Goal: Information Seeking & Learning: Learn about a topic

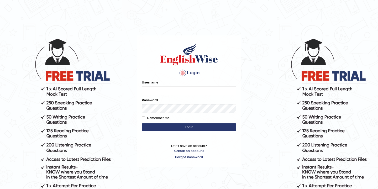
type input "bikramgurung_parramatta"
click at [184, 127] on button "Login" at bounding box center [189, 127] width 94 height 8
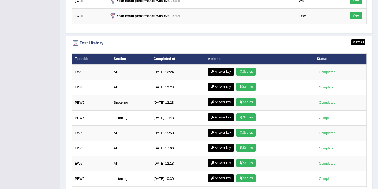
scroll to position [715, 0]
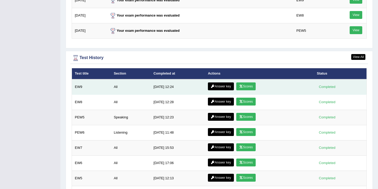
click at [246, 86] on link "Scores" at bounding box center [245, 86] width 19 height 8
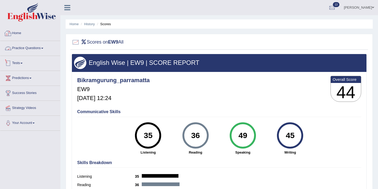
click at [17, 33] on link "Home" at bounding box center [30, 32] width 60 height 13
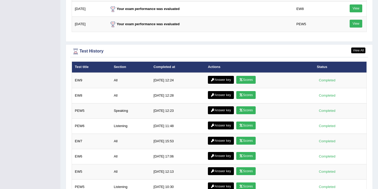
scroll to position [689, 0]
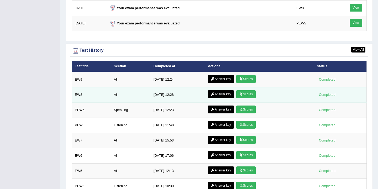
click at [247, 96] on link "Scores" at bounding box center [245, 94] width 19 height 8
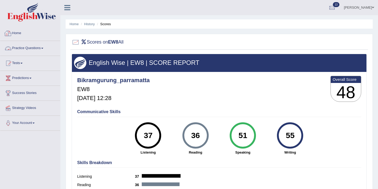
click at [27, 46] on link "Practice Questions" at bounding box center [30, 47] width 60 height 13
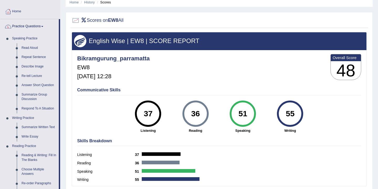
scroll to position [34, 0]
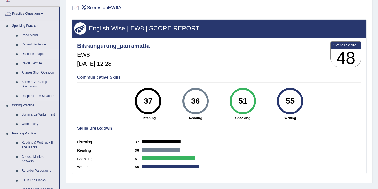
click at [34, 55] on link "Describe Image" at bounding box center [39, 53] width 40 height 9
click at [28, 53] on link "Describe Image" at bounding box center [39, 53] width 40 height 9
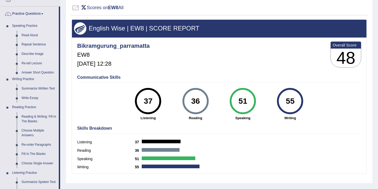
scroll to position [0, 0]
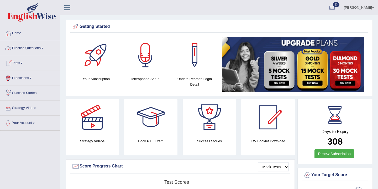
click at [39, 49] on link "Practice Questions" at bounding box center [30, 47] width 60 height 13
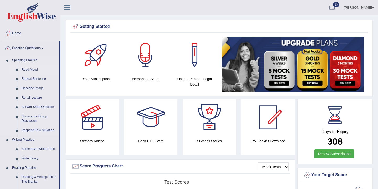
click at [31, 69] on link "Read Aloud" at bounding box center [39, 69] width 40 height 9
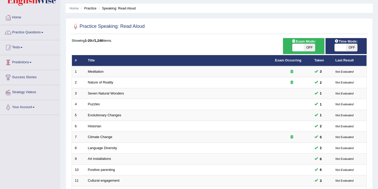
scroll to position [16, 0]
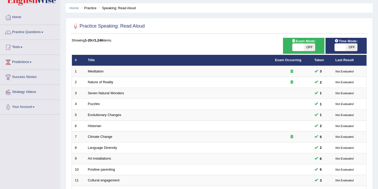
click at [307, 49] on span "OFF" at bounding box center [308, 47] width 11 height 7
checkbox input "true"
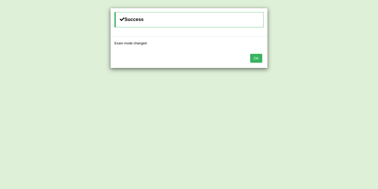
click at [259, 61] on button "OK" at bounding box center [256, 58] width 12 height 9
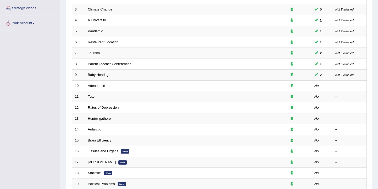
scroll to position [94, 0]
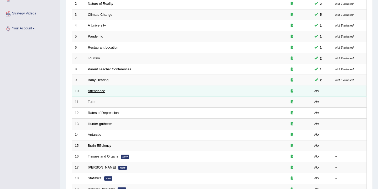
click at [99, 91] on link "Attendance" at bounding box center [96, 91] width 17 height 4
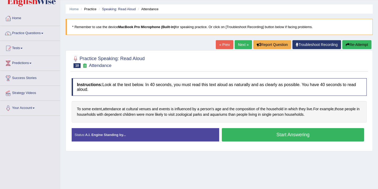
scroll to position [15, 0]
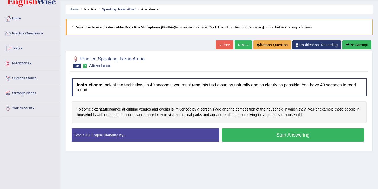
click at [256, 133] on button "Start Answering" at bounding box center [293, 134] width 142 height 13
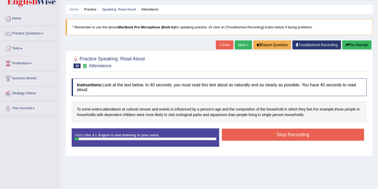
click at [256, 133] on button "Stop Recording" at bounding box center [293, 134] width 142 height 12
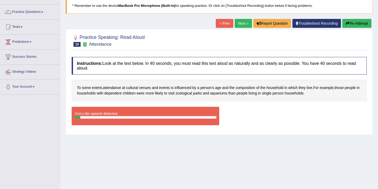
scroll to position [0, 0]
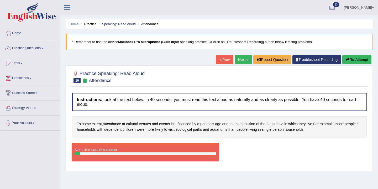
click at [351, 60] on button "Re-Attempt" at bounding box center [356, 59] width 29 height 9
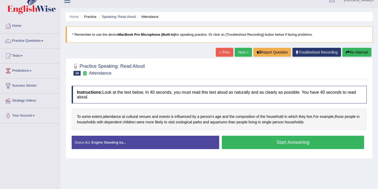
scroll to position [9, 0]
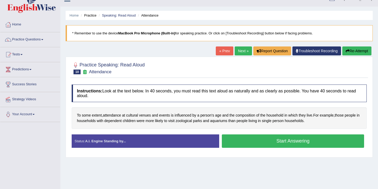
click at [280, 143] on button "Start Answering" at bounding box center [293, 140] width 142 height 13
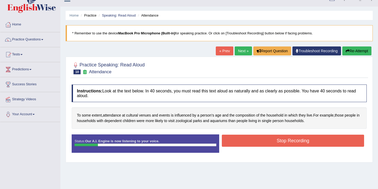
click at [280, 143] on button "Stop Recording" at bounding box center [293, 141] width 142 height 12
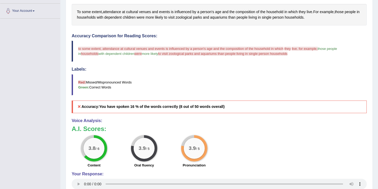
scroll to position [0, 0]
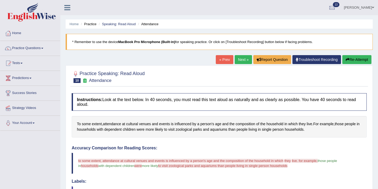
click at [240, 59] on link "Next »" at bounding box center [242, 59] width 17 height 9
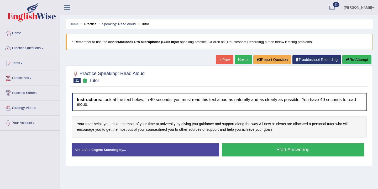
click at [302, 150] on button "Start Answering" at bounding box center [293, 149] width 142 height 13
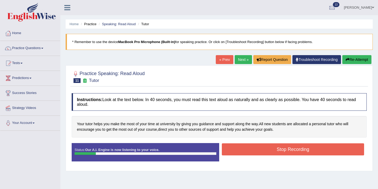
click at [302, 150] on button "Stop Recording" at bounding box center [293, 149] width 142 height 12
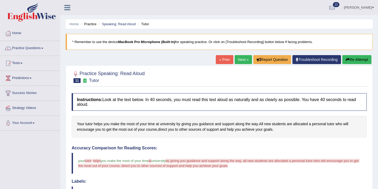
click at [239, 58] on link "Next »" at bounding box center [242, 59] width 17 height 9
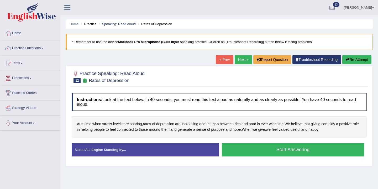
click at [250, 149] on button "Start Answering" at bounding box center [293, 149] width 142 height 13
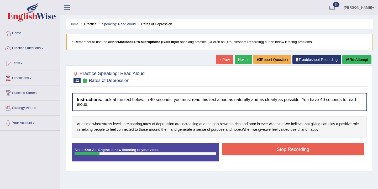
click at [250, 149] on button "Stop Recording" at bounding box center [293, 149] width 142 height 12
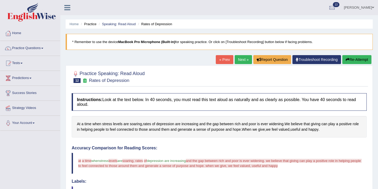
click at [350, 57] on button "Re-Attempt" at bounding box center [356, 59] width 29 height 9
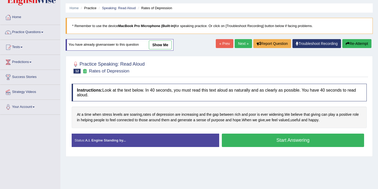
scroll to position [45, 0]
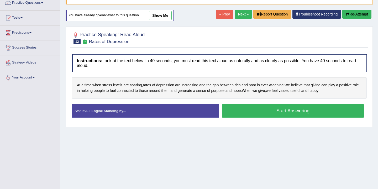
click at [265, 112] on button "Start Answering" at bounding box center [293, 110] width 142 height 13
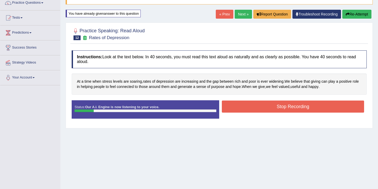
click at [265, 107] on button "Stop Recording" at bounding box center [293, 106] width 142 height 12
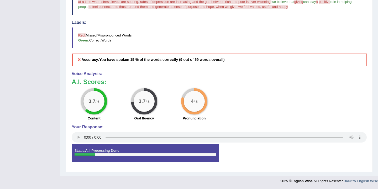
scroll to position [0, 0]
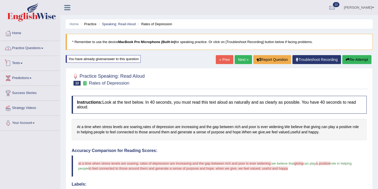
click at [38, 51] on link "Practice Questions" at bounding box center [30, 47] width 60 height 13
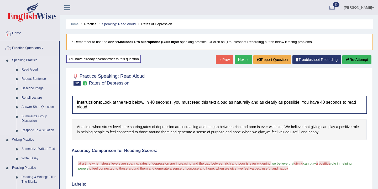
click at [33, 80] on link "Repeat Sentence" at bounding box center [39, 78] width 40 height 9
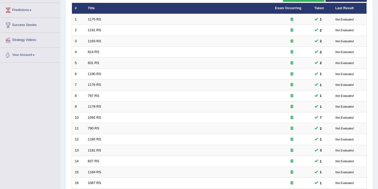
scroll to position [158, 0]
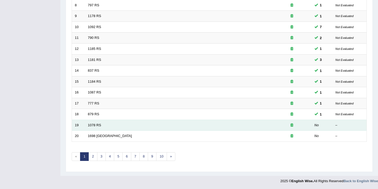
click at [95, 128] on td "1078 RS" at bounding box center [178, 125] width 187 height 11
click at [96, 125] on link "1078 RS" at bounding box center [94, 125] width 13 height 4
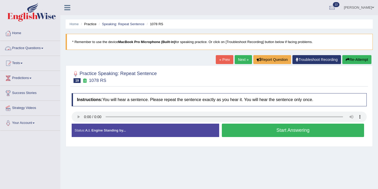
click at [44, 48] on link "Practice Questions" at bounding box center [30, 47] width 60 height 13
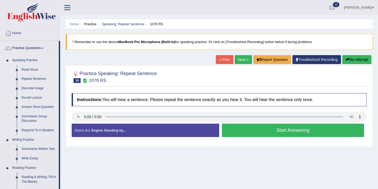
click at [32, 71] on link "Read Aloud" at bounding box center [39, 69] width 40 height 9
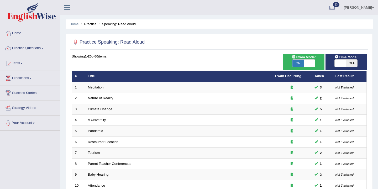
click at [351, 63] on span "OFF" at bounding box center [351, 63] width 11 height 7
checkbox input "true"
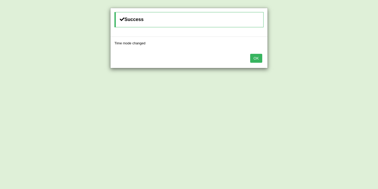
click at [256, 58] on button "OK" at bounding box center [256, 58] width 12 height 9
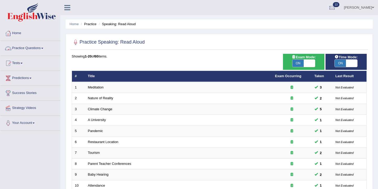
click at [37, 47] on link "Practice Questions" at bounding box center [30, 47] width 60 height 13
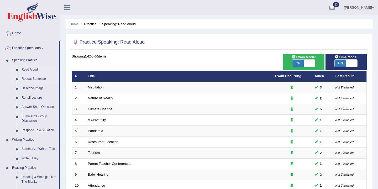
click at [35, 80] on link "Repeat Sentence" at bounding box center [39, 78] width 40 height 9
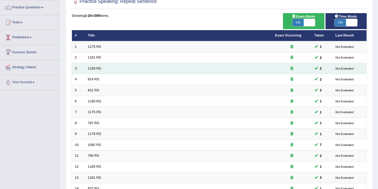
scroll to position [158, 0]
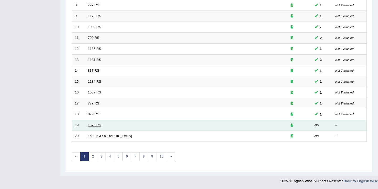
click at [92, 126] on link "1078 RS" at bounding box center [94, 125] width 13 height 4
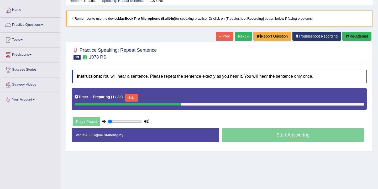
scroll to position [46, 0]
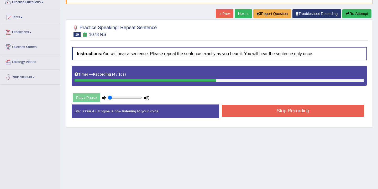
click at [283, 111] on button "Stop Recording" at bounding box center [293, 111] width 142 height 12
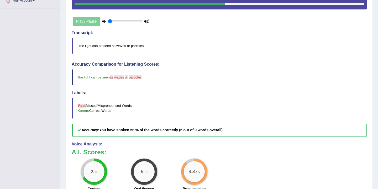
scroll to position [0, 0]
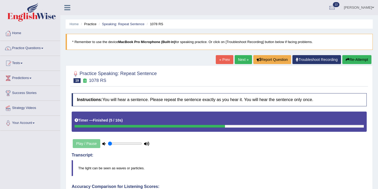
click at [239, 59] on link "Next »" at bounding box center [242, 59] width 17 height 9
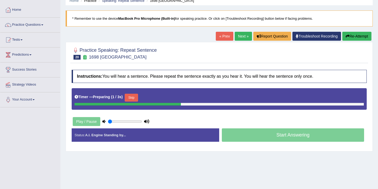
scroll to position [25, 0]
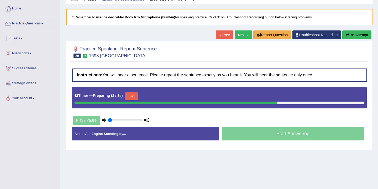
click at [134, 98] on button "Skip" at bounding box center [131, 96] width 13 height 8
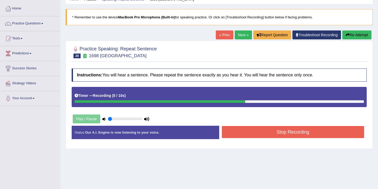
click at [259, 133] on button "Stop Recording" at bounding box center [293, 132] width 142 height 12
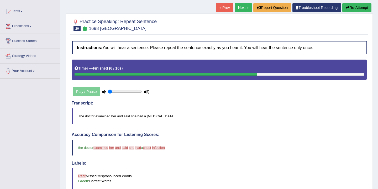
scroll to position [0, 0]
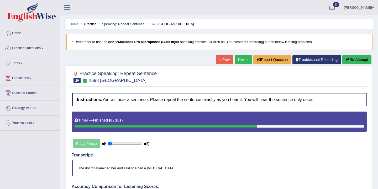
click at [242, 60] on link "Next »" at bounding box center [242, 59] width 17 height 9
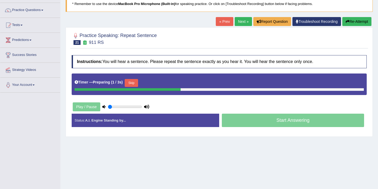
scroll to position [39, 0]
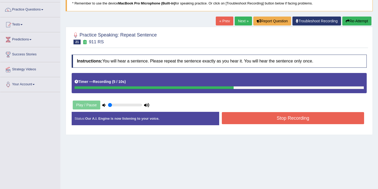
click at [260, 119] on button "Stop Recording" at bounding box center [293, 118] width 142 height 12
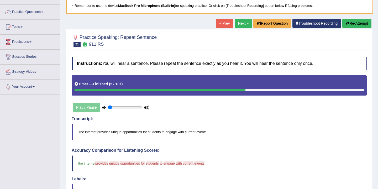
scroll to position [29, 0]
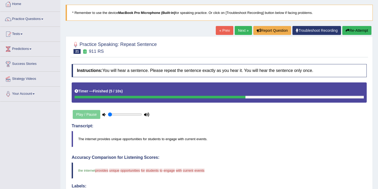
click at [241, 30] on link "Next »" at bounding box center [242, 30] width 17 height 9
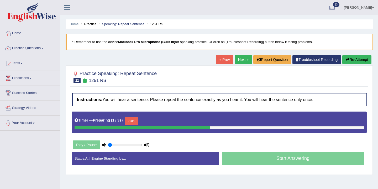
click at [135, 122] on button "Skip" at bounding box center [131, 121] width 13 height 8
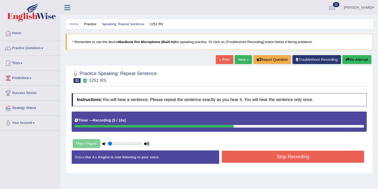
click at [236, 156] on button "Stop Recording" at bounding box center [293, 157] width 142 height 12
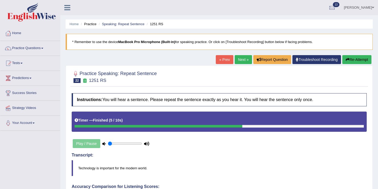
click at [237, 61] on link "Next »" at bounding box center [242, 59] width 17 height 9
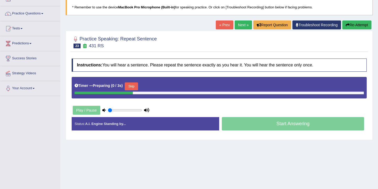
scroll to position [41, 0]
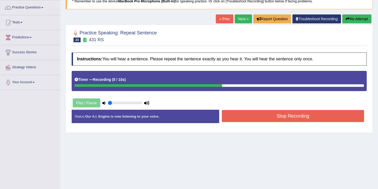
click at [250, 117] on button "Stop Recording" at bounding box center [293, 116] width 142 height 12
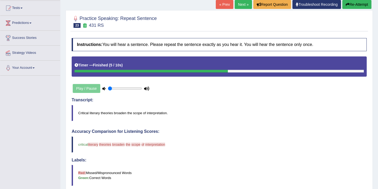
scroll to position [0, 0]
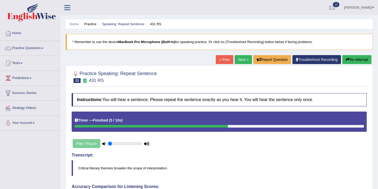
click at [240, 60] on link "Next »" at bounding box center [242, 59] width 17 height 9
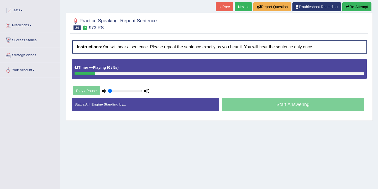
scroll to position [52, 0]
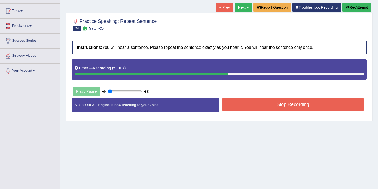
click at [254, 105] on button "Stop Recording" at bounding box center [293, 104] width 142 height 12
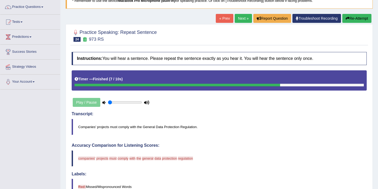
scroll to position [0, 0]
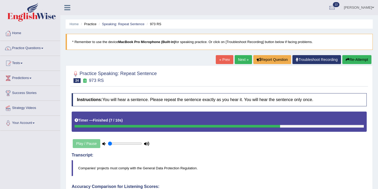
click at [352, 61] on button "Re-Attempt" at bounding box center [356, 59] width 29 height 9
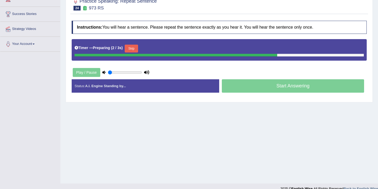
scroll to position [73, 0]
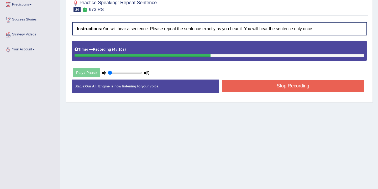
click at [256, 86] on button "Stop Recording" at bounding box center [293, 86] width 142 height 12
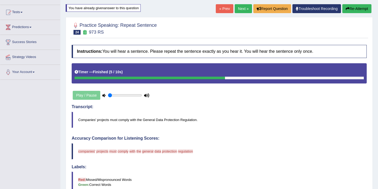
scroll to position [3, 0]
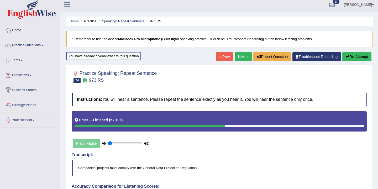
click at [243, 56] on link "Next »" at bounding box center [242, 56] width 17 height 9
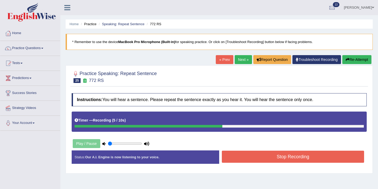
click at [289, 160] on button "Stop Recording" at bounding box center [293, 157] width 142 height 12
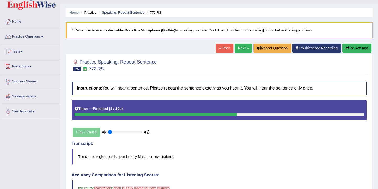
scroll to position [16, 0]
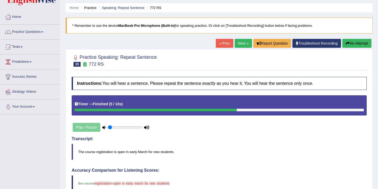
click at [350, 44] on button "Re-Attempt" at bounding box center [356, 43] width 29 height 9
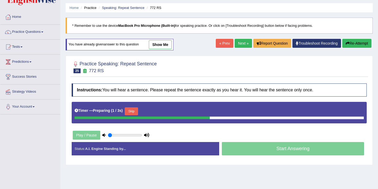
click at [133, 112] on button "Skip" at bounding box center [131, 111] width 13 height 8
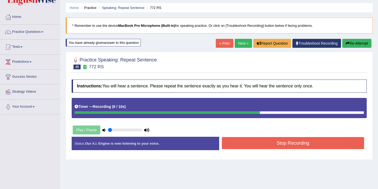
click at [273, 146] on button "Stop Recording" at bounding box center [293, 143] width 142 height 12
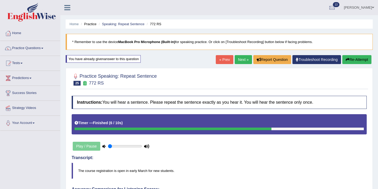
click at [240, 60] on link "Next »" at bounding box center [242, 59] width 17 height 9
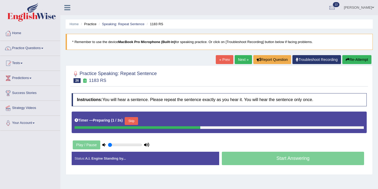
scroll to position [17, 0]
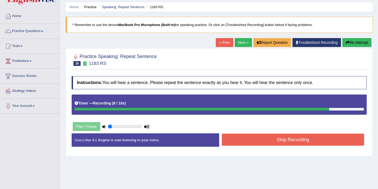
click at [271, 140] on button "Stop Recording" at bounding box center [293, 139] width 142 height 12
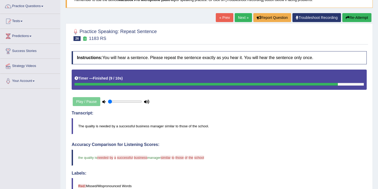
scroll to position [0, 0]
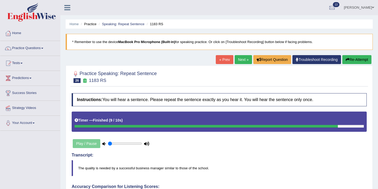
click at [241, 60] on link "Next »" at bounding box center [242, 59] width 17 height 9
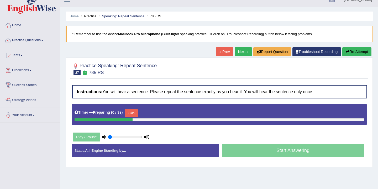
scroll to position [9, 0]
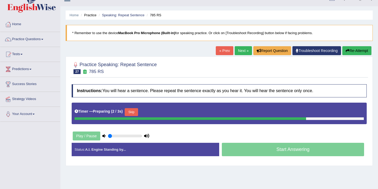
click at [136, 113] on button "Skip" at bounding box center [131, 112] width 13 height 8
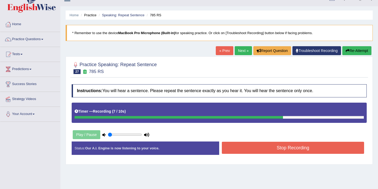
click at [257, 146] on button "Stop Recording" at bounding box center [293, 148] width 142 height 12
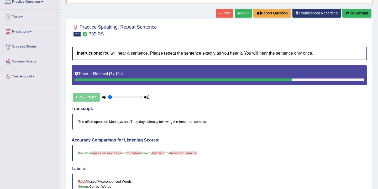
scroll to position [0, 0]
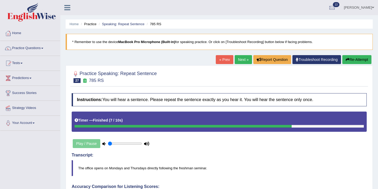
click at [238, 59] on link "Next »" at bounding box center [242, 59] width 17 height 9
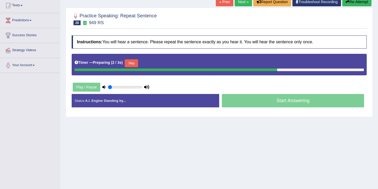
scroll to position [57, 0]
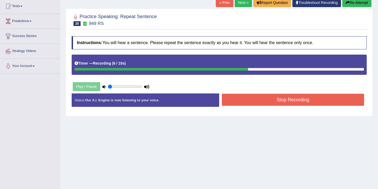
click at [270, 100] on button "Stop Recording" at bounding box center [293, 100] width 142 height 12
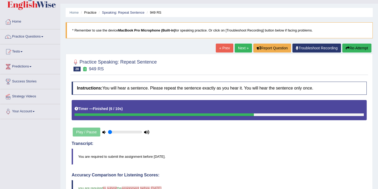
scroll to position [0, 0]
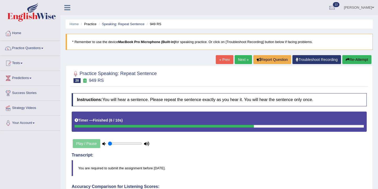
click at [238, 60] on link "Next »" at bounding box center [242, 59] width 17 height 9
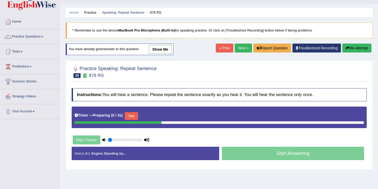
scroll to position [25, 0]
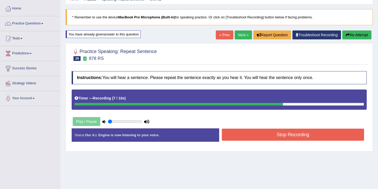
click at [260, 135] on button "Stop Recording" at bounding box center [293, 134] width 142 height 12
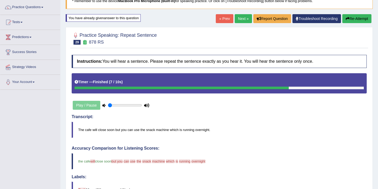
scroll to position [0, 0]
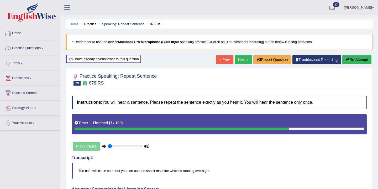
click at [41, 51] on link "Practice Questions" at bounding box center [30, 47] width 60 height 13
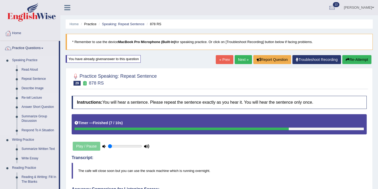
click at [36, 97] on link "Re-tell Lecture" at bounding box center [39, 97] width 40 height 9
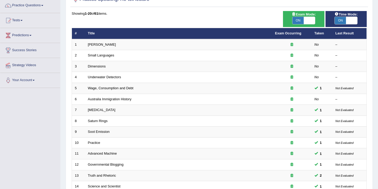
scroll to position [45, 0]
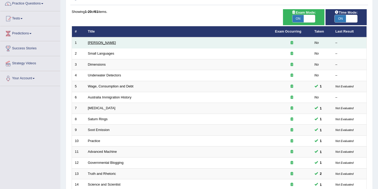
click at [100, 42] on link "Amory Lovins" at bounding box center [102, 43] width 28 height 4
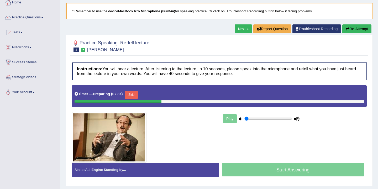
scroll to position [50, 0]
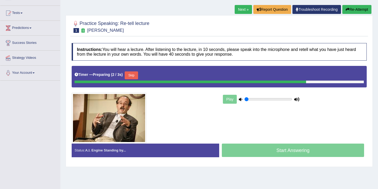
click at [135, 75] on button "Skip" at bounding box center [131, 75] width 13 height 8
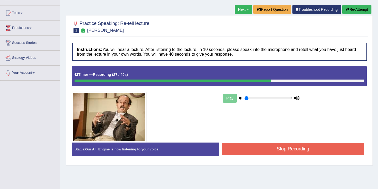
click at [250, 151] on button "Stop Recording" at bounding box center [293, 149] width 142 height 12
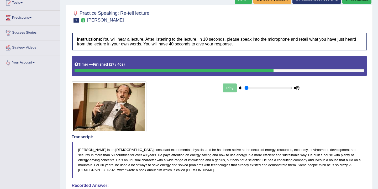
scroll to position [0, 0]
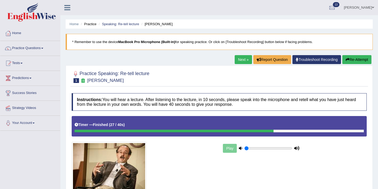
click at [240, 61] on link "Next »" at bounding box center [242, 59] width 17 height 9
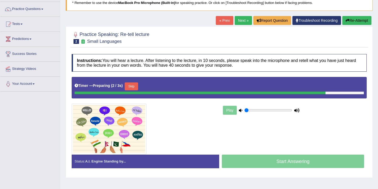
scroll to position [40, 0]
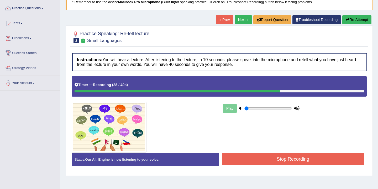
click at [267, 159] on button "Stop Recording" at bounding box center [293, 159] width 142 height 12
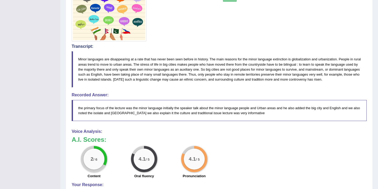
scroll to position [0, 0]
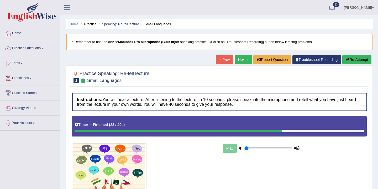
click at [351, 60] on button "Re-Attempt" at bounding box center [356, 59] width 29 height 9
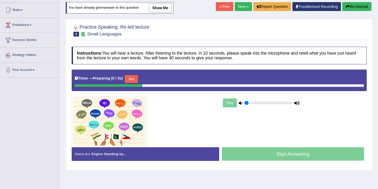
scroll to position [54, 0]
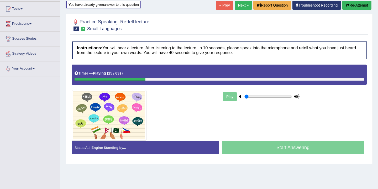
drag, startPoint x: 224, startPoint y: 94, endPoint x: 224, endPoint y: 164, distance: 70.0
click at [224, 95] on div "Play" at bounding box center [261, 96] width 79 height 13
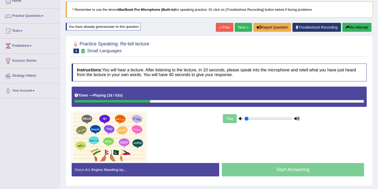
scroll to position [0, 0]
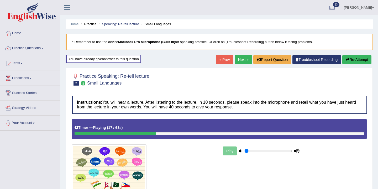
click at [239, 60] on link "Next »" at bounding box center [242, 59] width 17 height 9
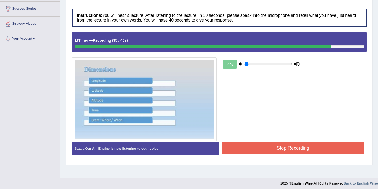
scroll to position [87, 0]
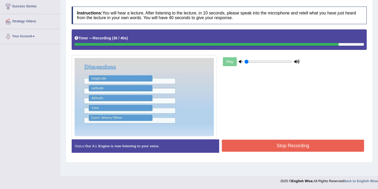
click at [266, 147] on button "Stop Recording" at bounding box center [293, 146] width 142 height 12
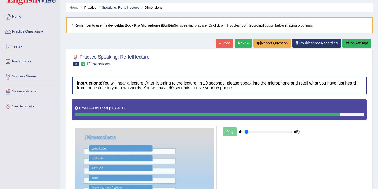
scroll to position [0, 0]
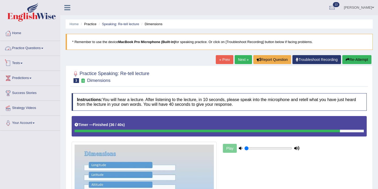
click at [41, 48] on link "Practice Questions" at bounding box center [30, 47] width 60 height 13
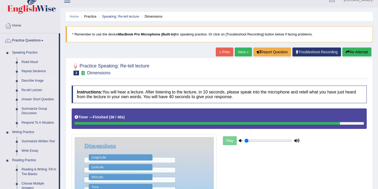
scroll to position [7, 0]
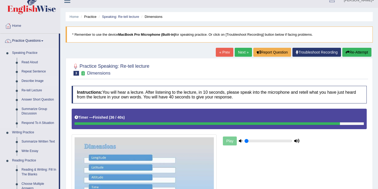
click at [34, 81] on link "Describe Image" at bounding box center [39, 80] width 40 height 9
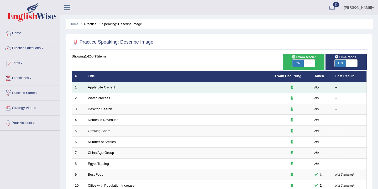
click at [102, 88] on link "Apple Life Cycle 1" at bounding box center [102, 87] width 28 height 4
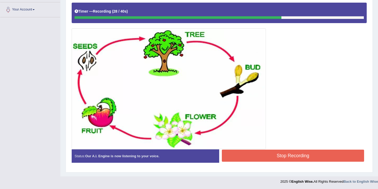
scroll to position [114, 0]
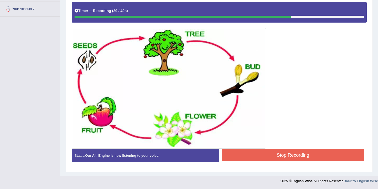
click at [273, 155] on button "Stop Recording" at bounding box center [293, 155] width 142 height 12
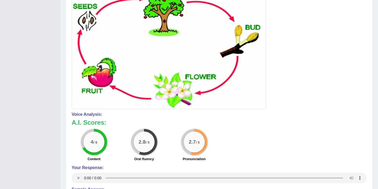
scroll to position [0, 0]
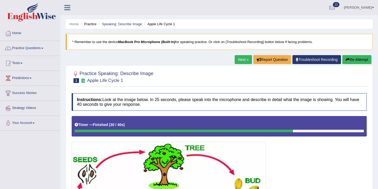
click at [358, 59] on button "Re-Attempt" at bounding box center [356, 59] width 29 height 9
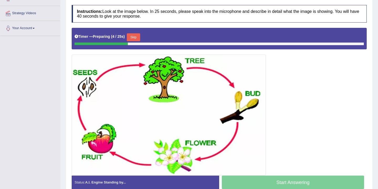
scroll to position [89, 0]
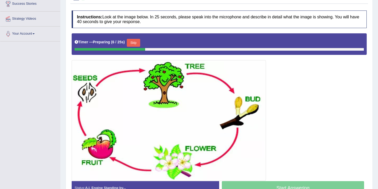
click at [136, 42] on button "Skip" at bounding box center [133, 43] width 13 height 8
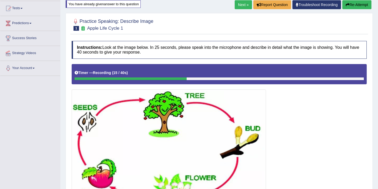
scroll to position [0, 0]
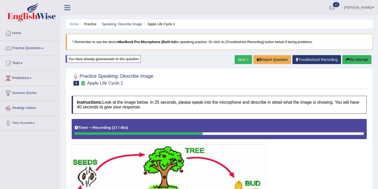
click at [358, 60] on button "Re-Attempt" at bounding box center [356, 59] width 29 height 9
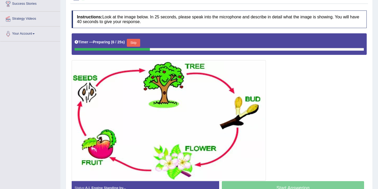
scroll to position [105, 0]
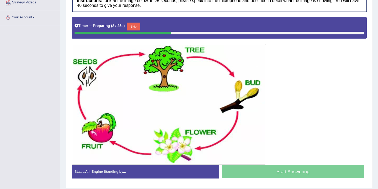
click at [136, 26] on button "Skip" at bounding box center [133, 27] width 13 height 8
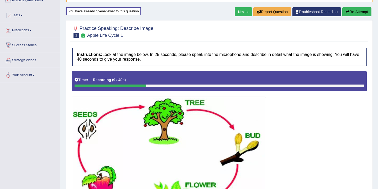
scroll to position [43, 0]
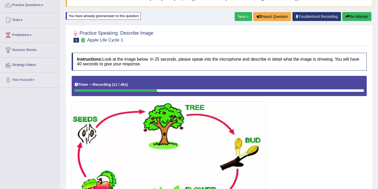
click at [351, 14] on button "Re-Attempt" at bounding box center [356, 16] width 29 height 9
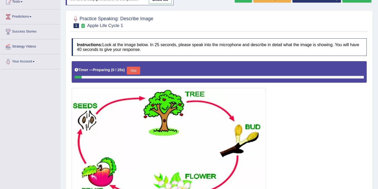
scroll to position [64, 0]
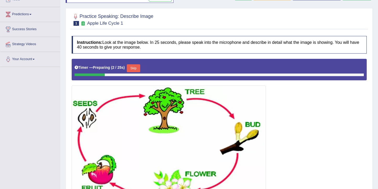
click at [133, 67] on button "Skip" at bounding box center [133, 68] width 13 height 8
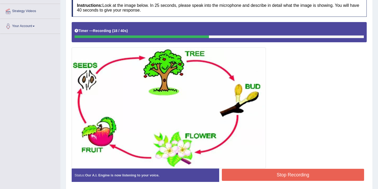
scroll to position [96, 0]
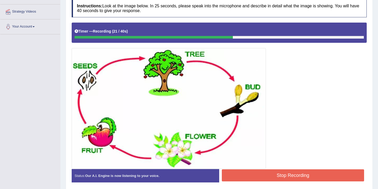
click at [264, 176] on button "Stop Recording" at bounding box center [293, 175] width 142 height 12
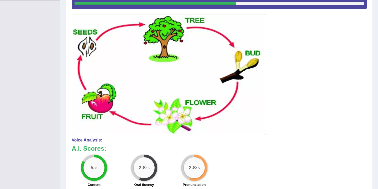
scroll to position [0, 0]
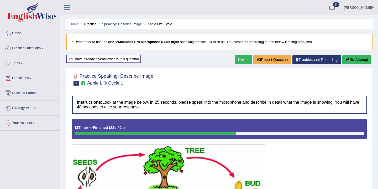
click at [351, 60] on button "Re-Attempt" at bounding box center [356, 59] width 29 height 9
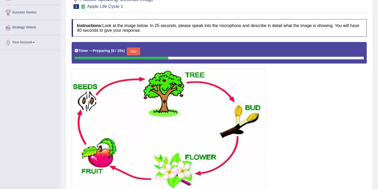
scroll to position [81, 0]
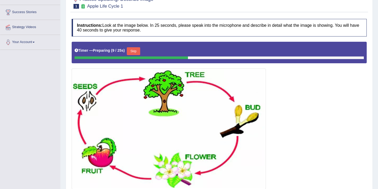
click at [137, 52] on button "Skip" at bounding box center [133, 51] width 13 height 8
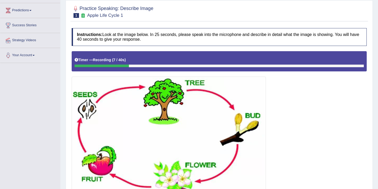
scroll to position [0, 0]
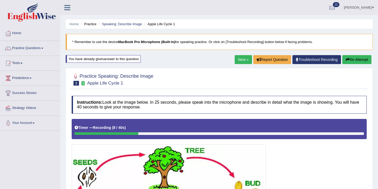
click at [353, 60] on button "Re-Attempt" at bounding box center [356, 59] width 29 height 9
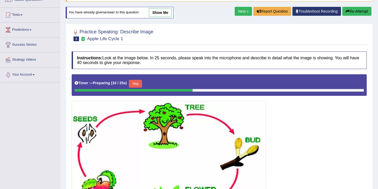
scroll to position [91, 0]
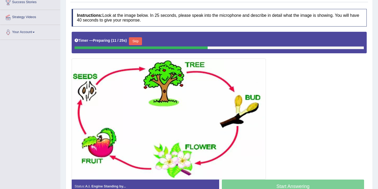
click at [136, 42] on button "Skip" at bounding box center [135, 41] width 13 height 8
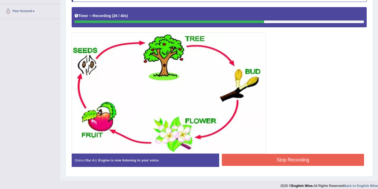
scroll to position [113, 0]
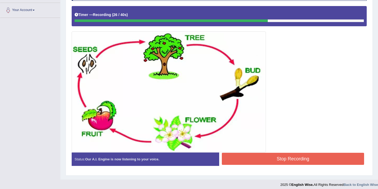
click at [270, 158] on button "Stop Recording" at bounding box center [293, 159] width 142 height 12
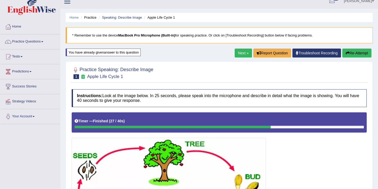
scroll to position [10, 0]
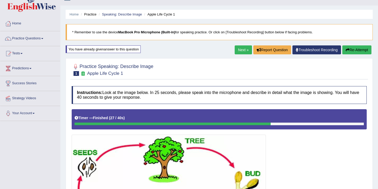
click at [238, 50] on link "Next »" at bounding box center [242, 49] width 17 height 9
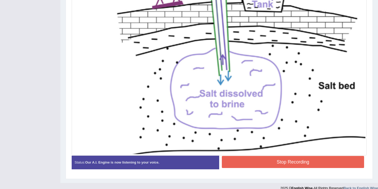
scroll to position [193, 0]
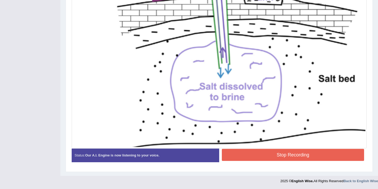
click at [278, 155] on button "Stop Recording" at bounding box center [293, 155] width 142 height 12
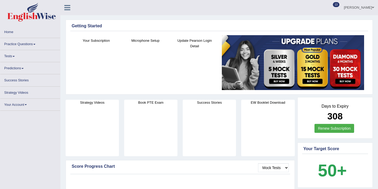
click at [8, 31] on link "Home" at bounding box center [30, 31] width 60 height 10
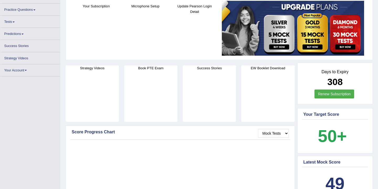
scroll to position [46, 0]
